Goal: Transaction & Acquisition: Obtain resource

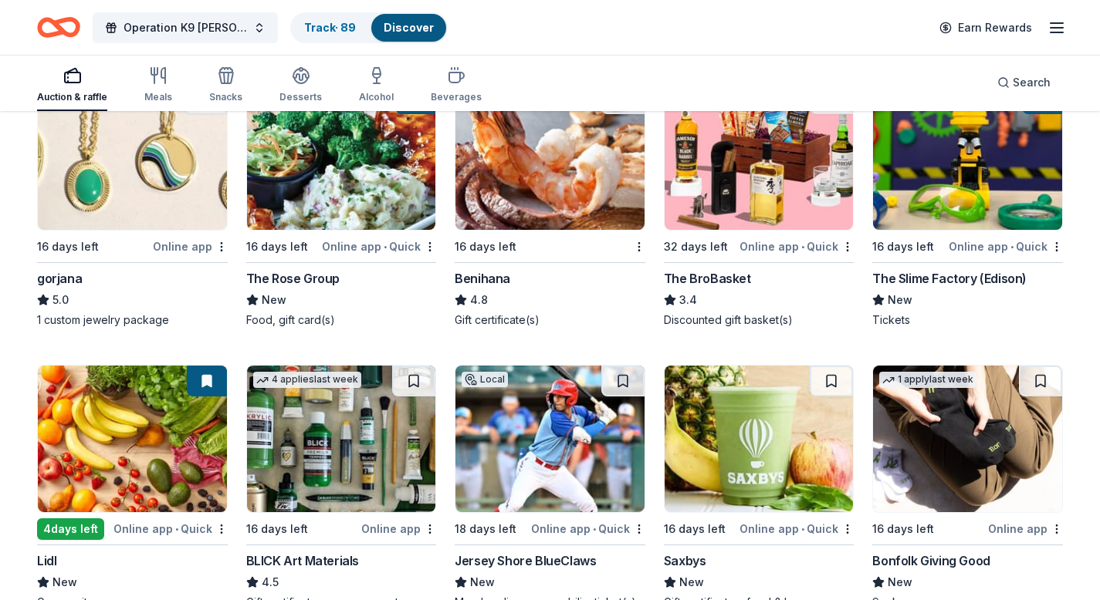
scroll to position [3164, 0]
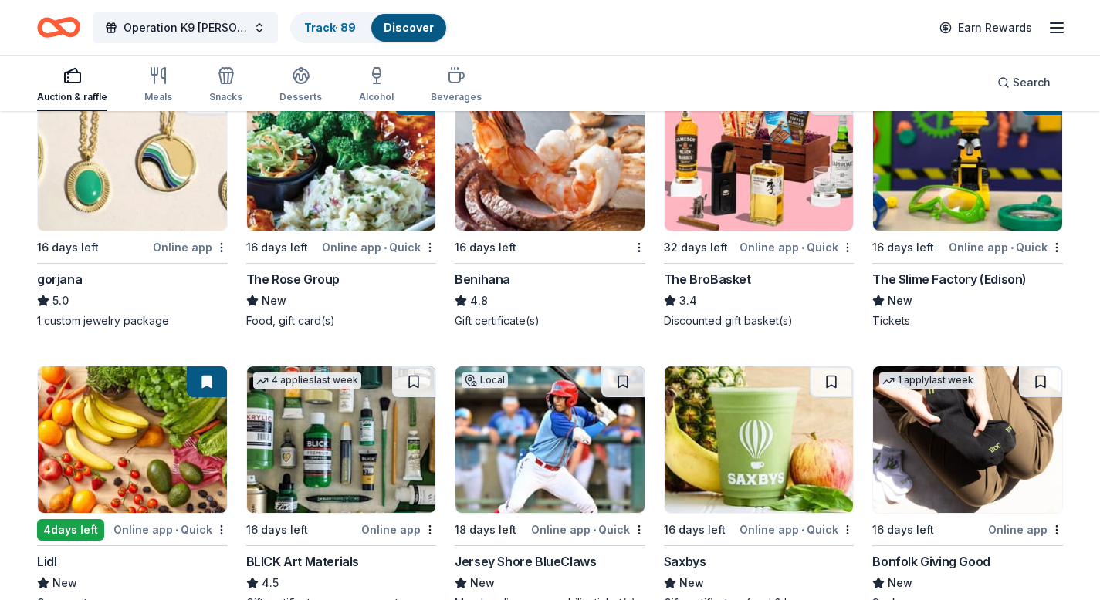
click at [720, 278] on div "The BroBasket" at bounding box center [707, 279] width 87 height 19
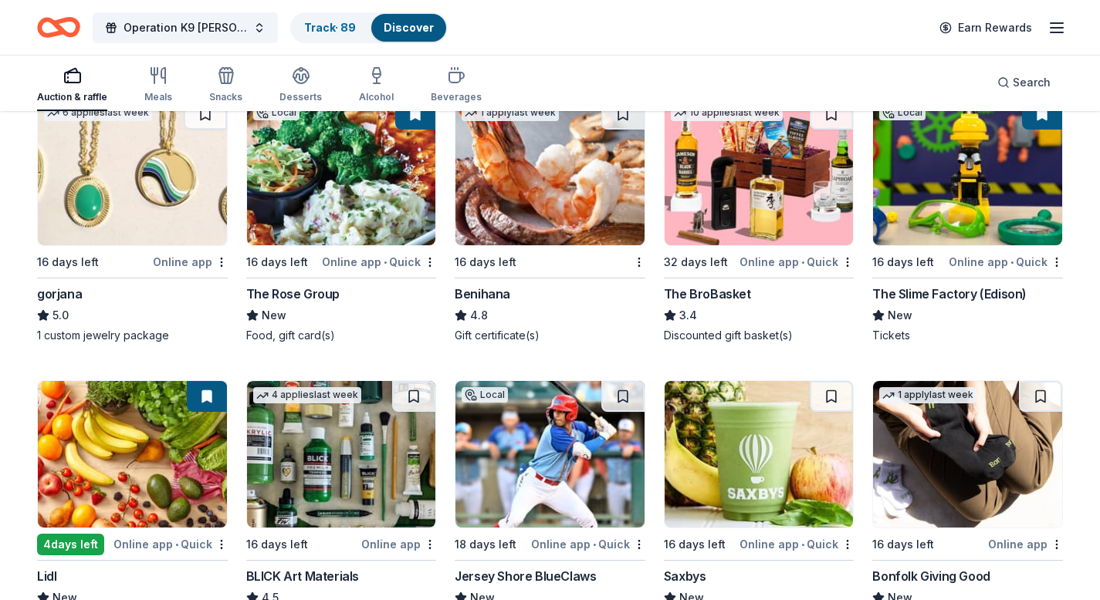
scroll to position [3119, 0]
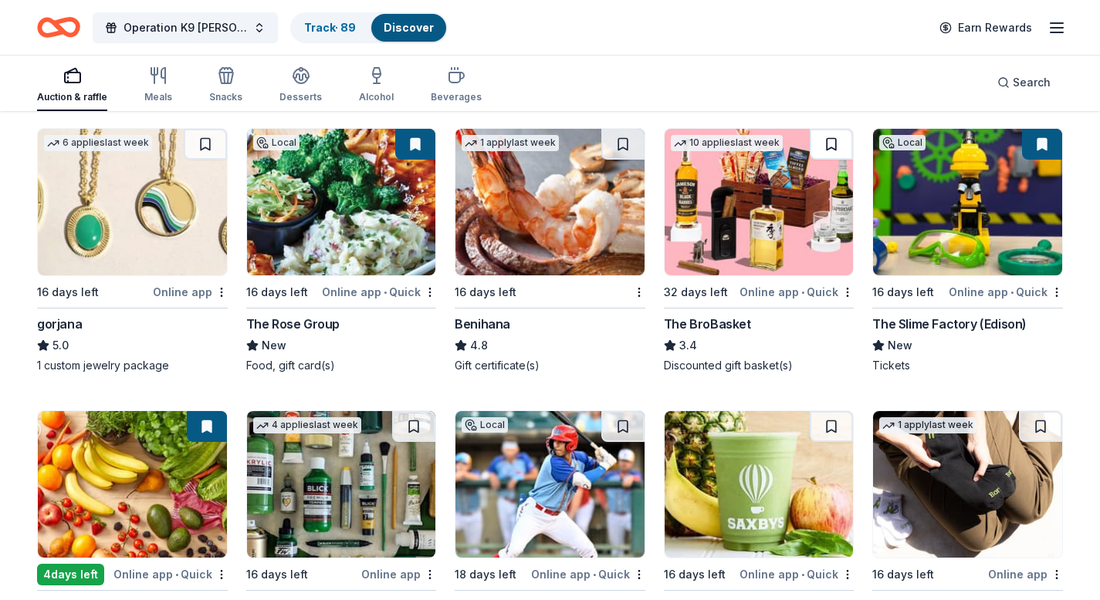
click at [833, 147] on button at bounding box center [831, 144] width 43 height 31
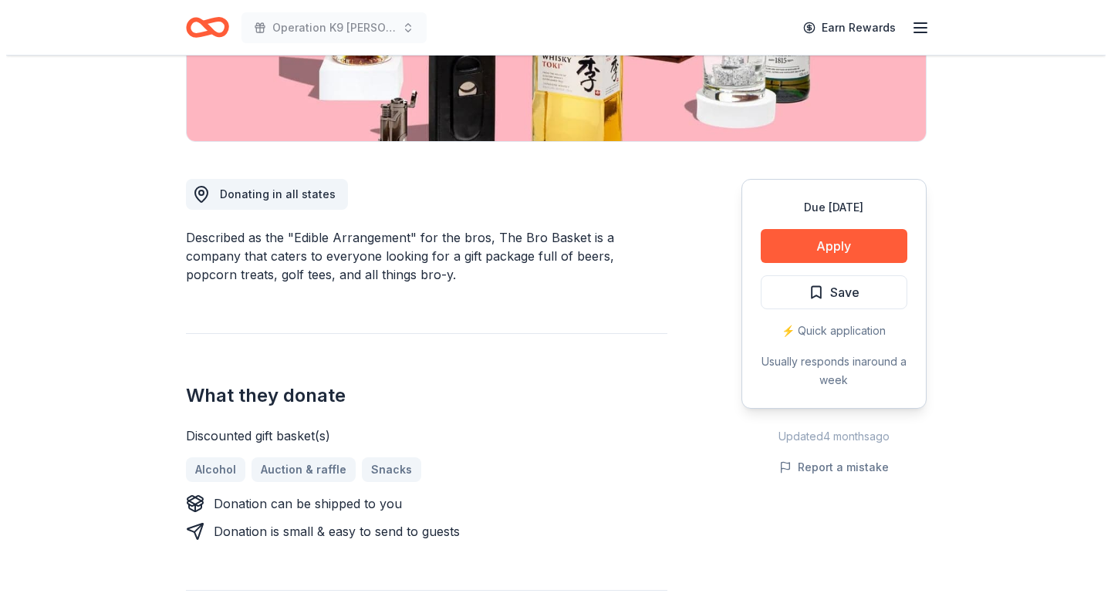
scroll to position [248, 0]
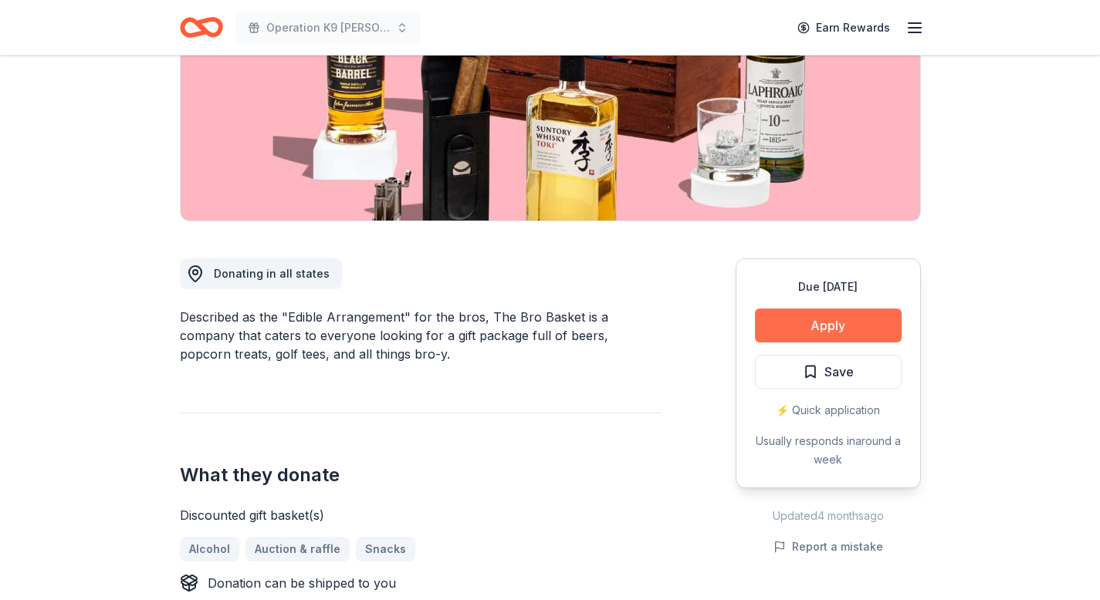
click at [822, 323] on button "Apply" at bounding box center [828, 326] width 147 height 34
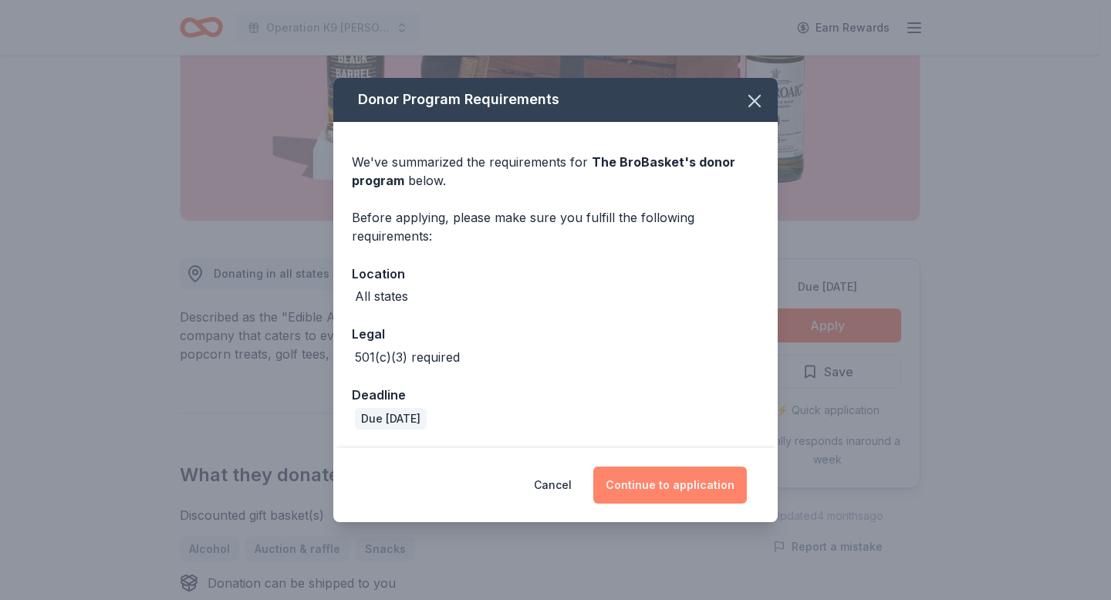
click at [683, 482] on button "Continue to application" at bounding box center [670, 485] width 154 height 37
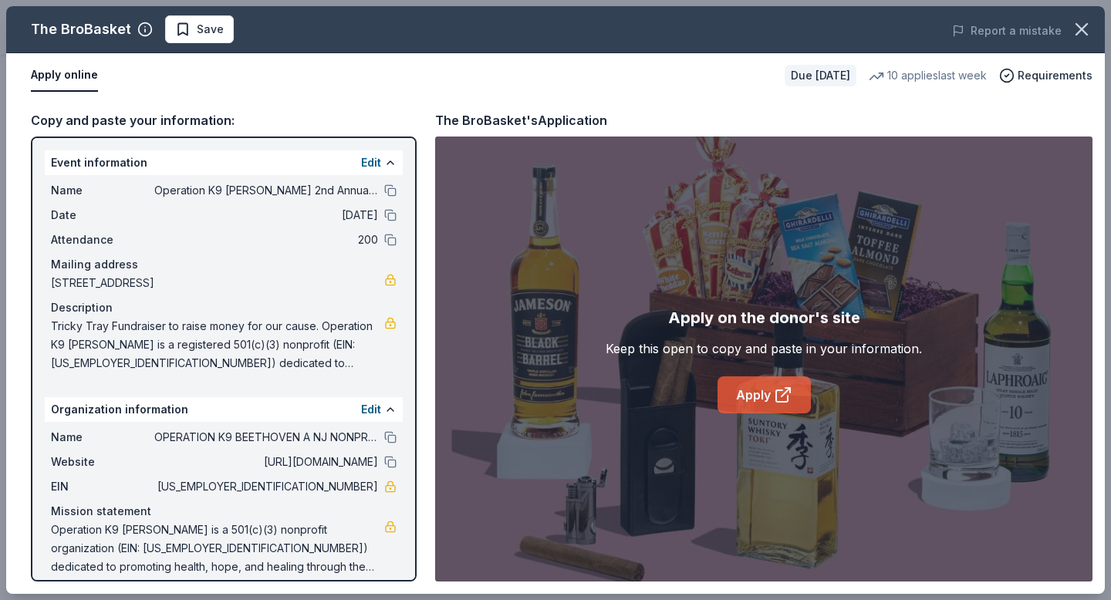
click at [751, 393] on link "Apply" at bounding box center [764, 395] width 93 height 37
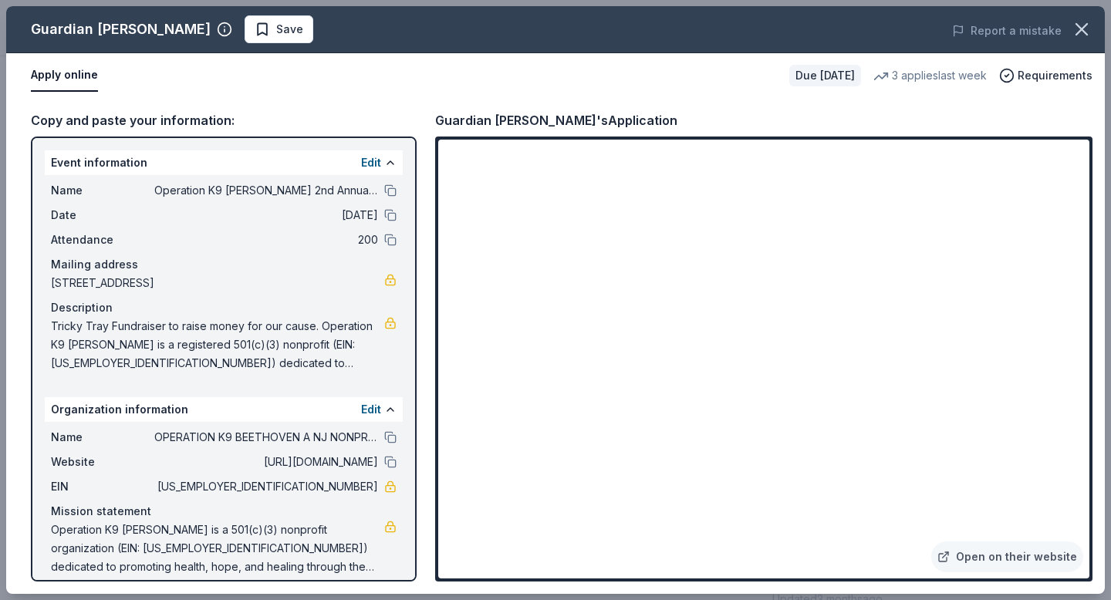
scroll to position [15, 0]
